Goal: Task Accomplishment & Management: Manage account settings

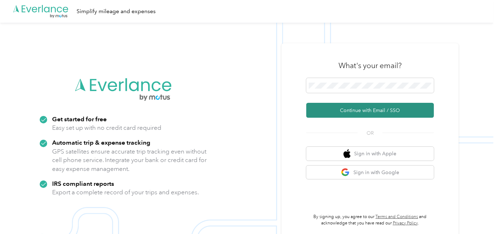
click at [368, 111] on button "Continue with Email / SSO" at bounding box center [370, 110] width 128 height 15
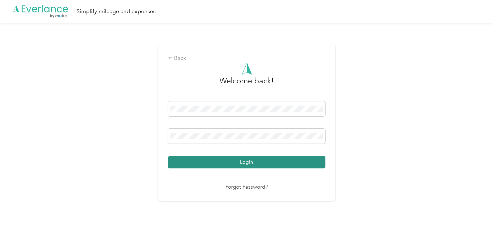
click at [240, 162] on button "Login" at bounding box center [246, 162] width 157 height 12
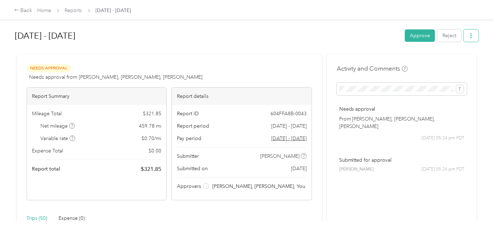
click at [468, 36] on icon "button" at bounding box center [470, 35] width 5 height 5
click at [462, 64] on div "Download" at bounding box center [450, 61] width 42 height 7
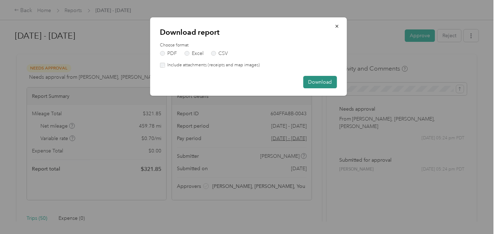
click at [325, 80] on button "Download" at bounding box center [320, 82] width 34 height 12
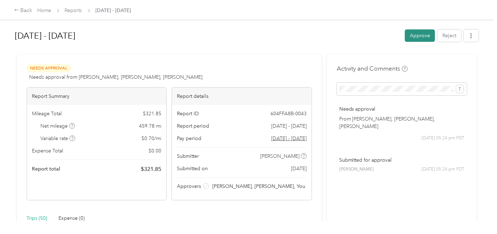
click at [412, 35] on button "Approve" at bounding box center [420, 35] width 30 height 12
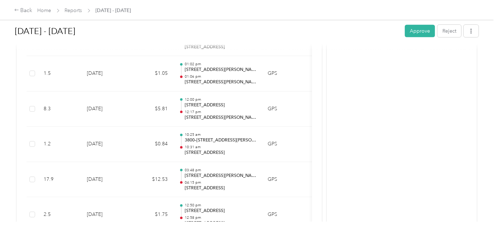
scroll to position [440, 0]
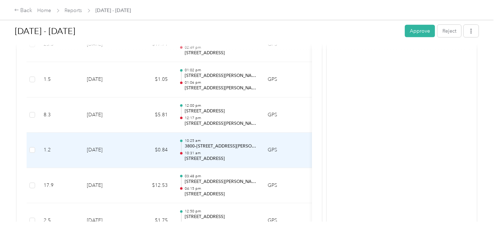
click at [229, 149] on div "10:25 am 3800–3898 Loring Dr, Downtown, Riverside, CA 10:31 am 3811–3845 Second…" at bounding box center [221, 150] width 72 height 24
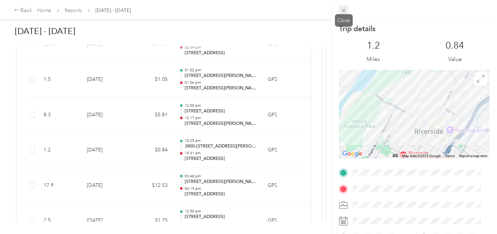
click at [340, 8] on icon at bounding box center [343, 10] width 6 height 6
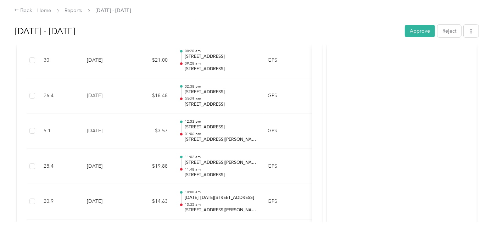
scroll to position [246, 0]
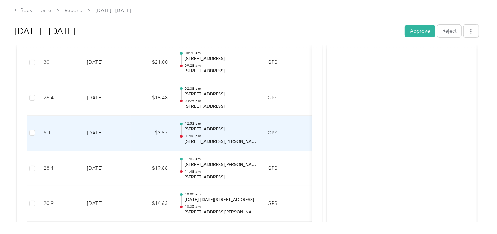
click at [270, 128] on td "GPS" at bounding box center [285, 132] width 46 height 35
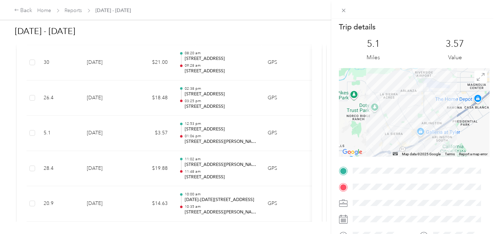
scroll to position [13, 0]
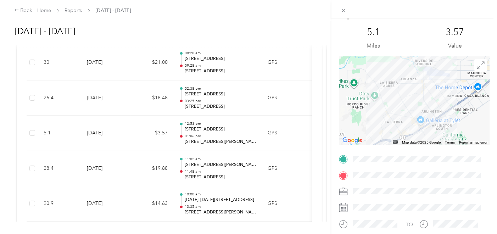
drag, startPoint x: 306, startPoint y: 139, endPoint x: 314, endPoint y: 98, distance: 41.1
click at [314, 98] on div "Trip details This trip cannot be edited because it is either under review, appr…" at bounding box center [248, 117] width 497 height 234
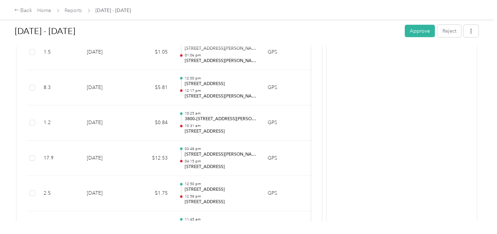
scroll to position [472, 0]
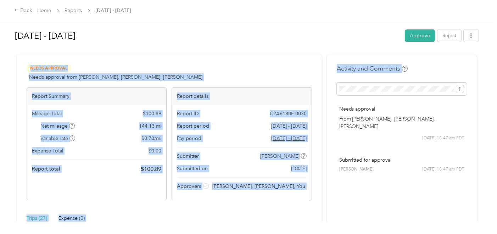
drag, startPoint x: 490, startPoint y: 39, endPoint x: 487, endPoint y: 62, distance: 22.5
click at [487, 62] on div "Sep 16 - 30, 2025 Approve Reject Needs Approval Needs approval from Sarah DeHay…" at bounding box center [246, 110] width 493 height 221
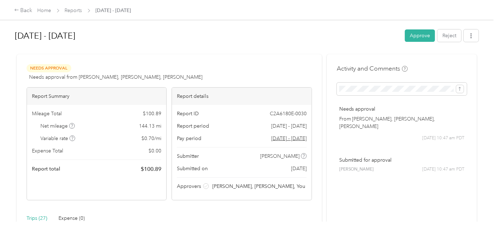
drag, startPoint x: 487, startPoint y: 62, endPoint x: 487, endPoint y: 81, distance: 19.1
click at [487, 81] on div "Sep 16 - 30, 2025 Approve Reject Needs Approval Needs approval from Sarah DeHay…" at bounding box center [246, 110] width 493 height 221
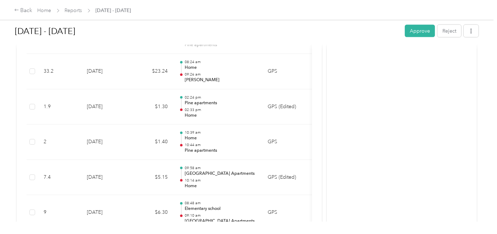
scroll to position [1042, 0]
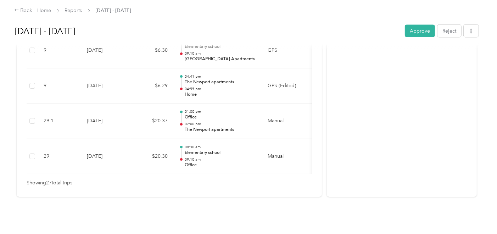
drag, startPoint x: 214, startPoint y: 168, endPoint x: 338, endPoint y: 169, distance: 124.0
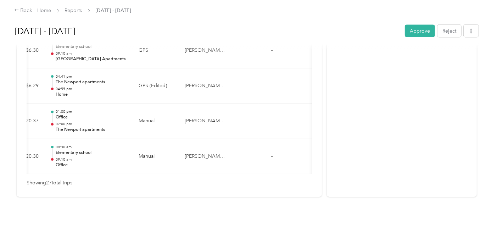
scroll to position [0, 0]
